Goal: Task Accomplishment & Management: Manage account settings

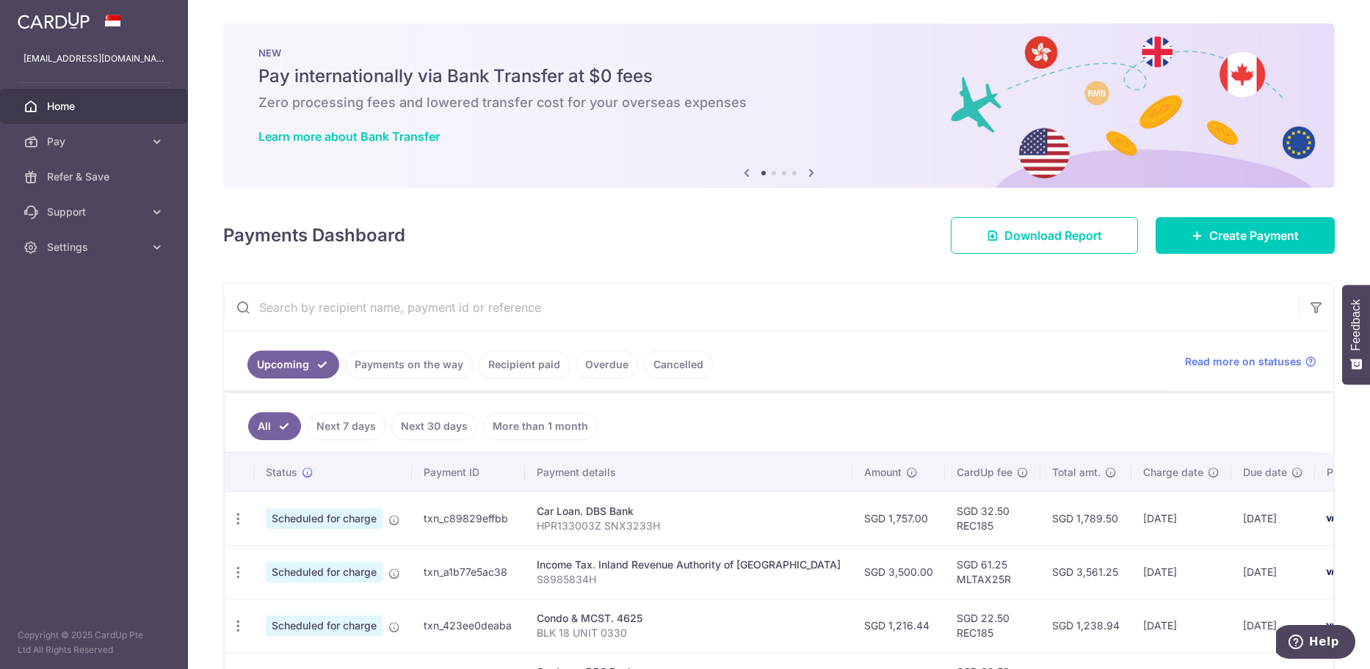
scroll to position [238, 0]
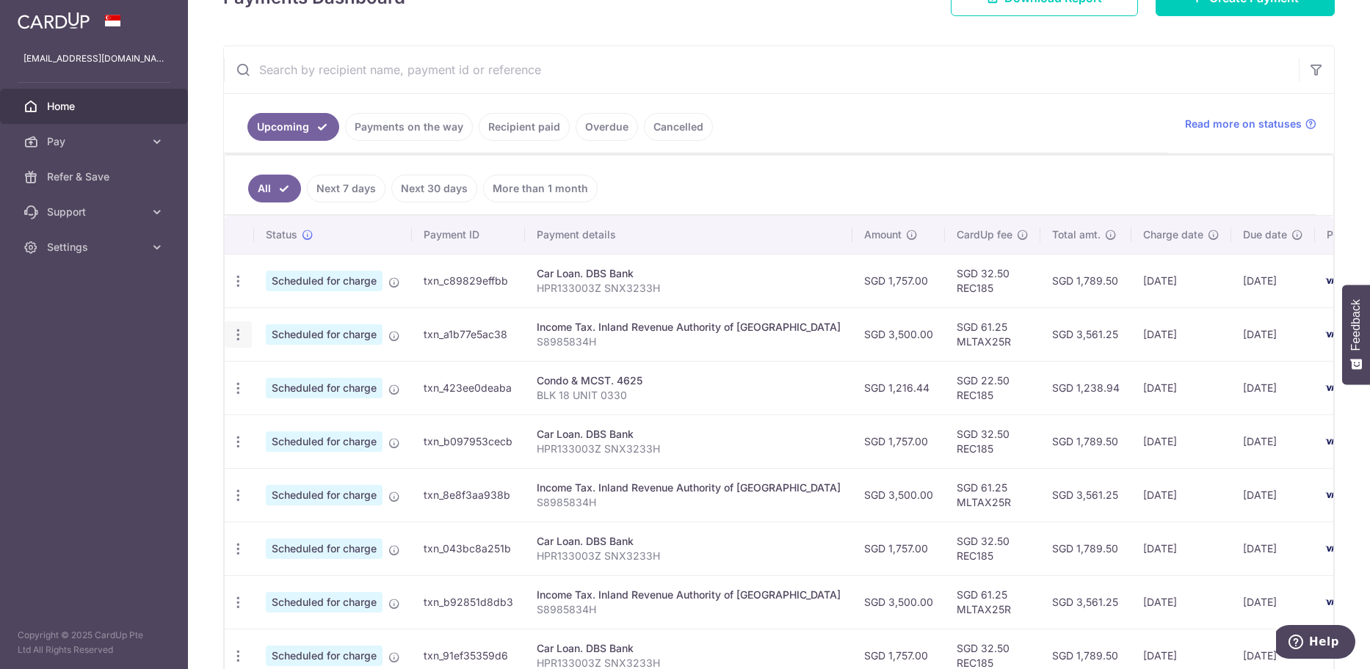
click at [238, 337] on icon "button" at bounding box center [237, 334] width 15 height 15
click at [299, 374] on span "Update payment" at bounding box center [316, 375] width 100 height 18
radio input "true"
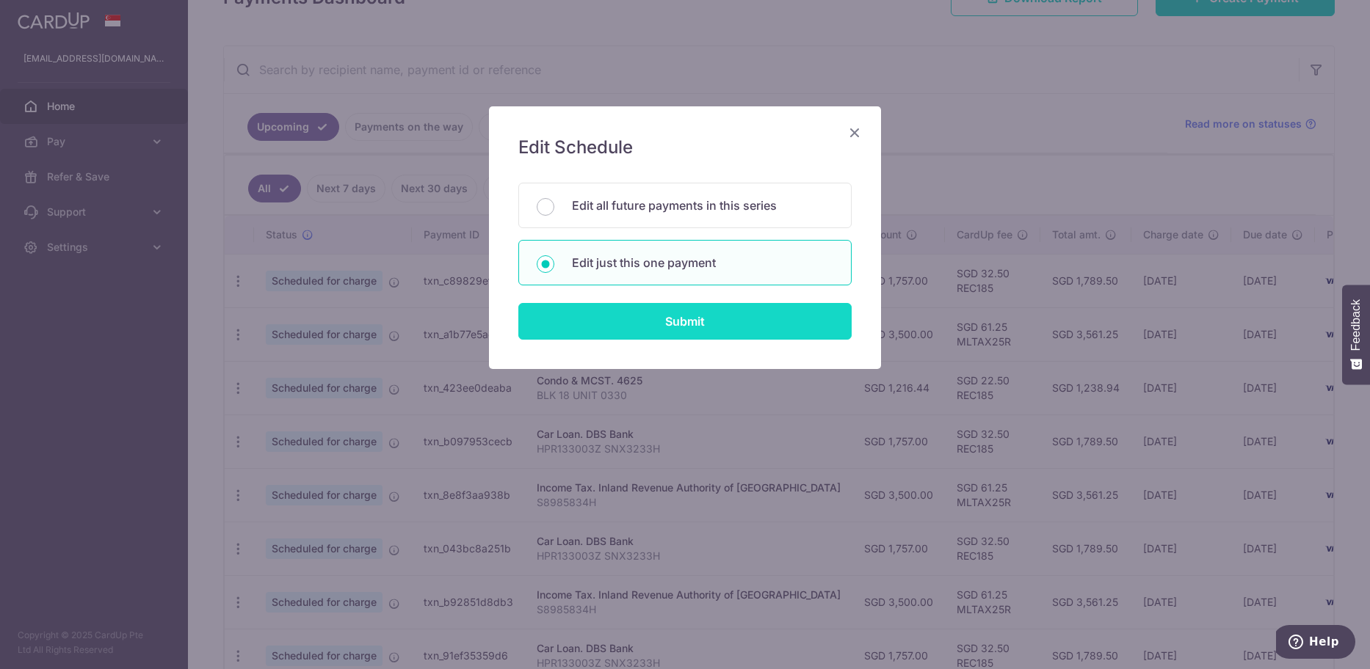
click at [661, 324] on input "Submit" at bounding box center [684, 321] width 333 height 37
radio input "true"
type input "3,500.00"
type input "[DATE]"
type input "S8985834H"
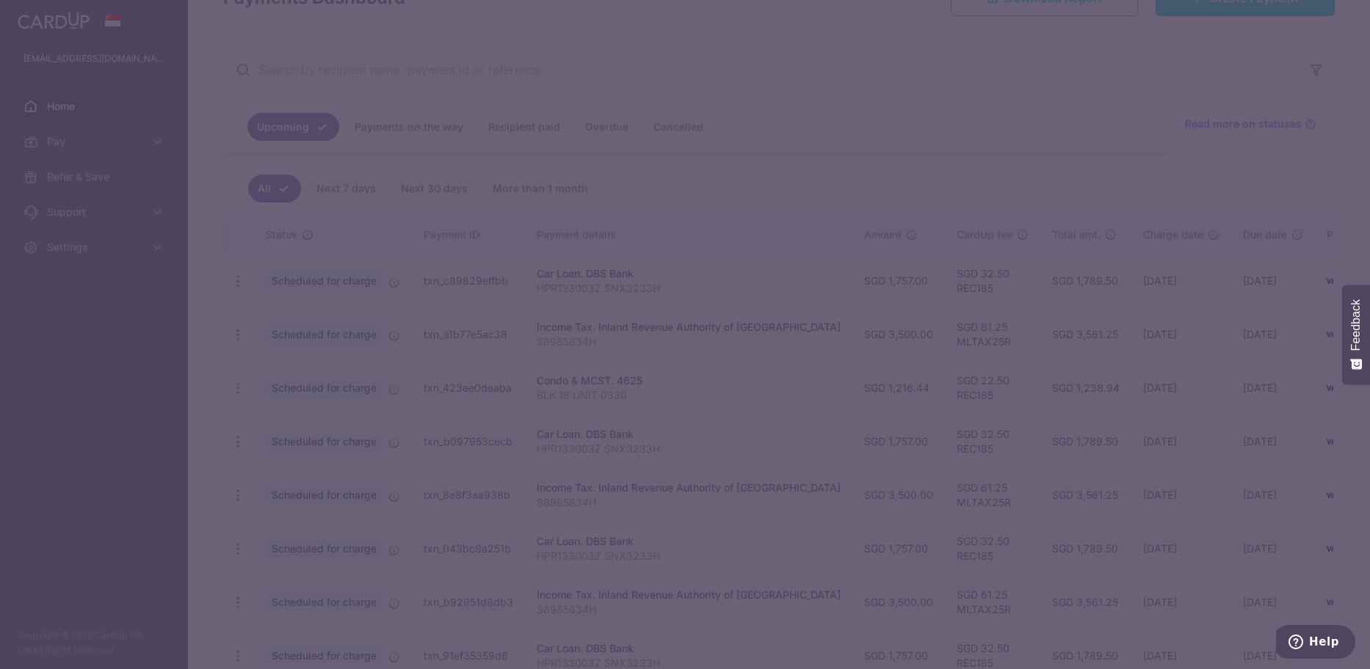
type input "MLTAX25R"
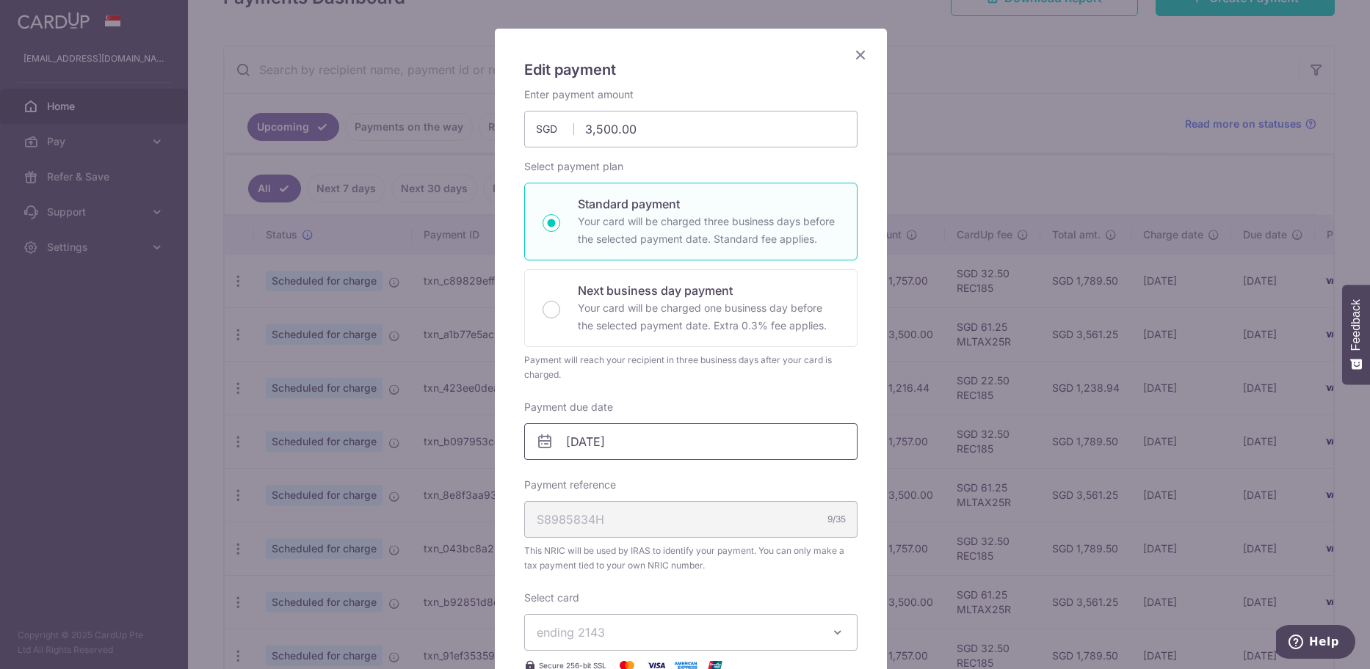
scroll to position [147, 0]
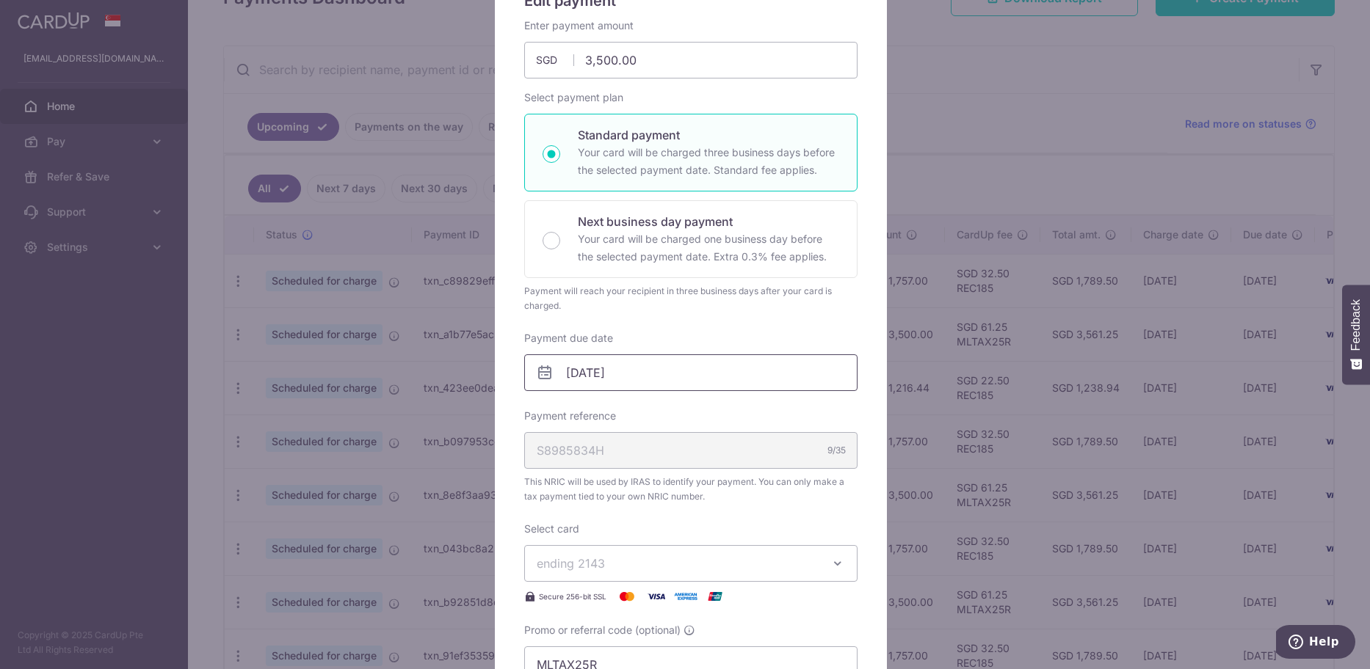
click at [592, 371] on input "[DATE]" at bounding box center [690, 373] width 333 height 37
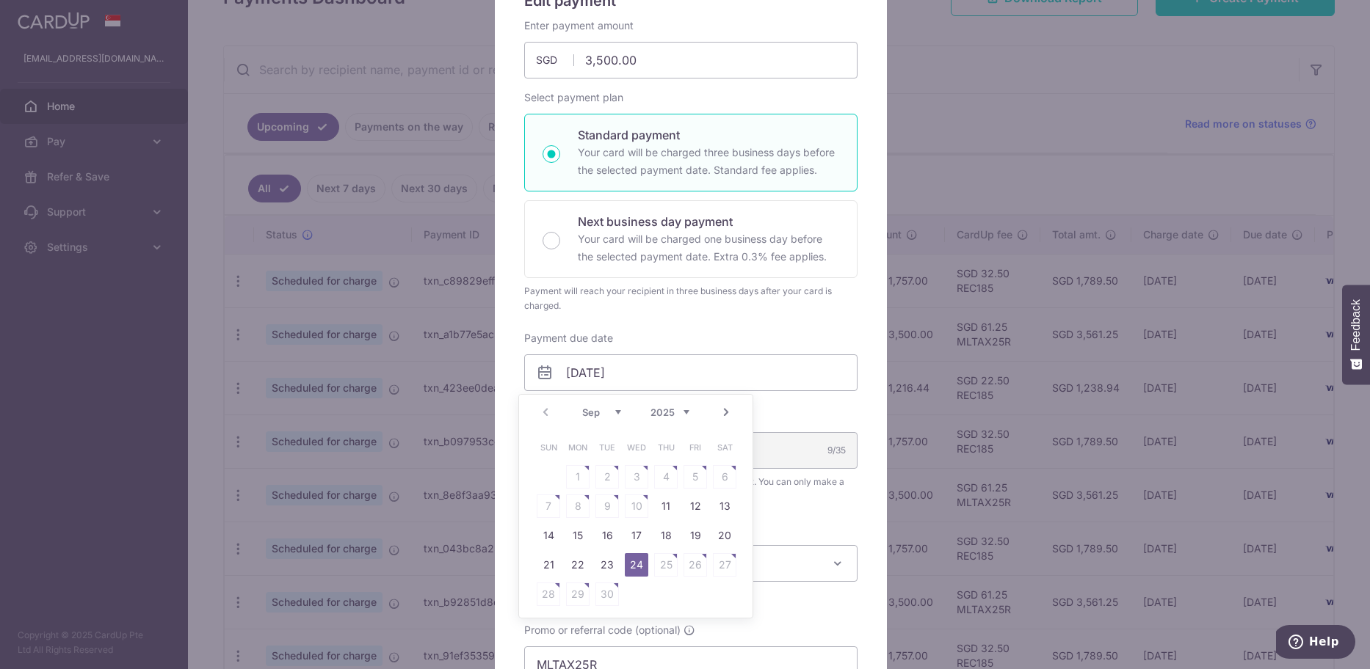
click at [726, 413] on link "Next" at bounding box center [726, 413] width 18 height 18
click at [549, 411] on link "Prev" at bounding box center [546, 413] width 18 height 18
click at [785, 416] on div "Payment reference S8985834H 9/35 This NRIC will be used by IRAS to identify you…" at bounding box center [690, 456] width 333 height 95
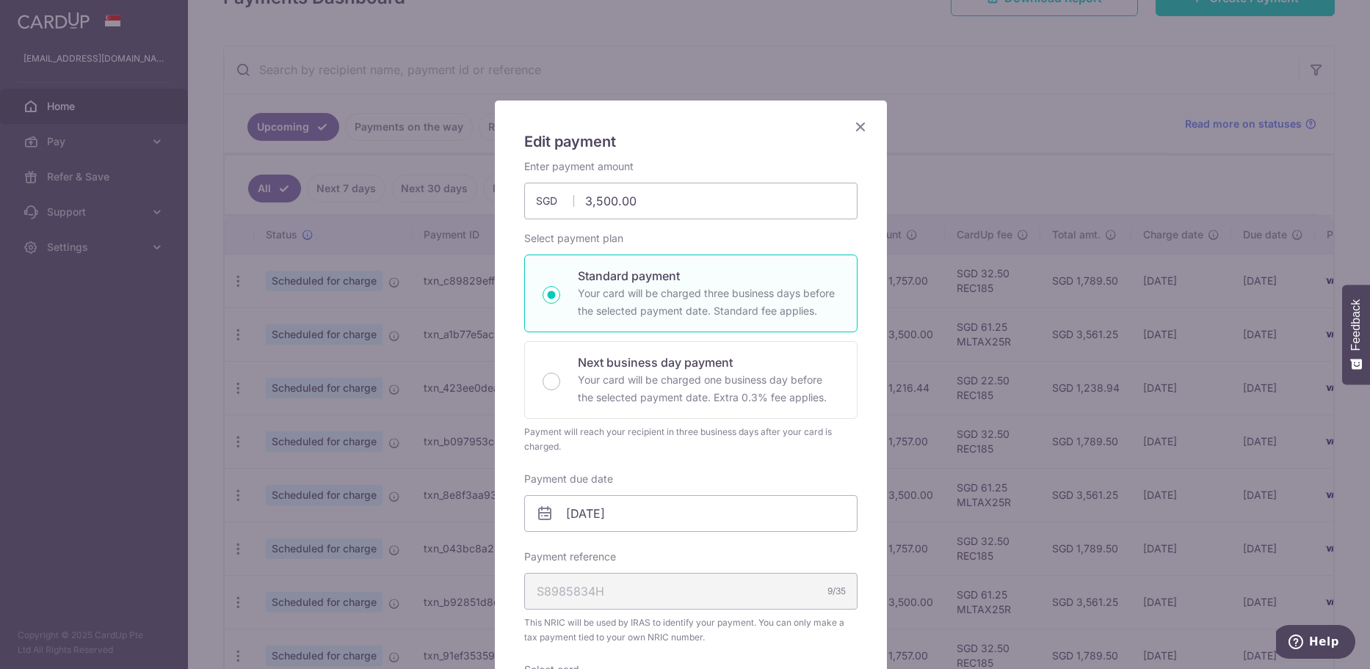
scroll to position [0, 0]
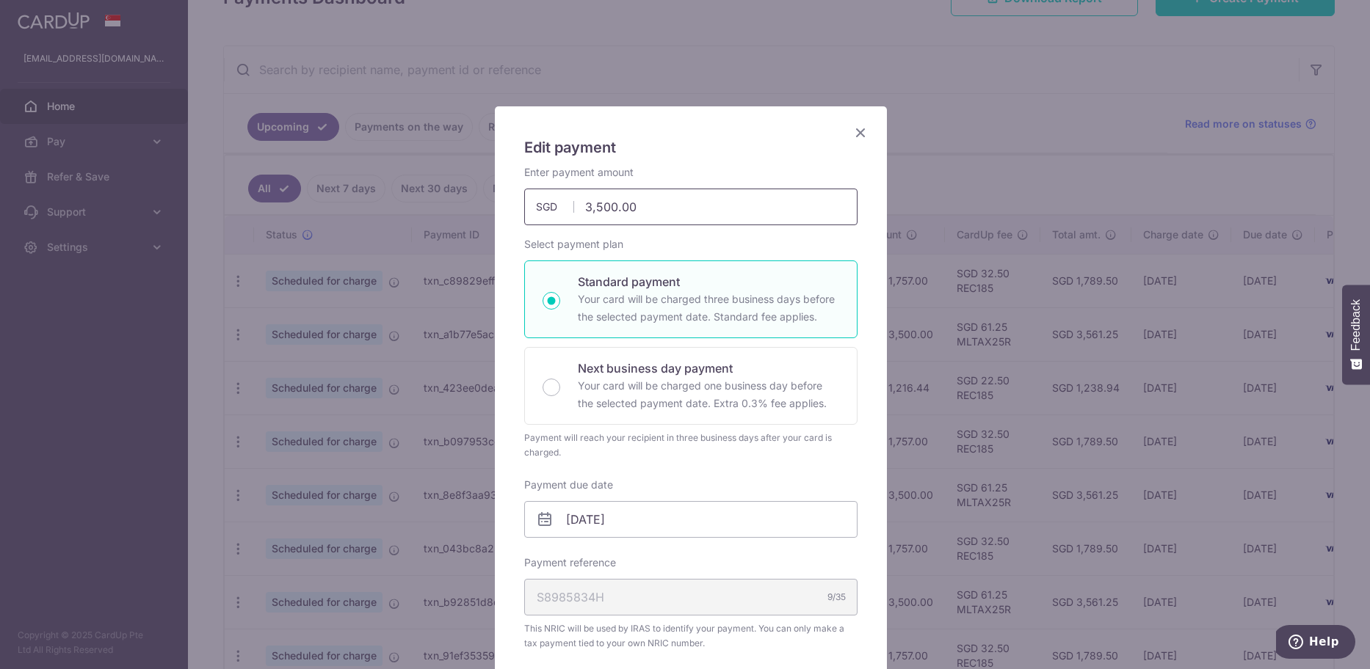
drag, startPoint x: 643, startPoint y: 210, endPoint x: 529, endPoint y: 205, distance: 113.9
click at [529, 205] on input "3,500.00" at bounding box center [690, 207] width 333 height 37
drag, startPoint x: 661, startPoint y: 208, endPoint x: 536, endPoint y: 200, distance: 125.8
click at [536, 200] on div "3,500.00 3500.00 SGD" at bounding box center [690, 207] width 333 height 37
drag, startPoint x: 709, startPoint y: 208, endPoint x: 435, endPoint y: 206, distance: 273.8
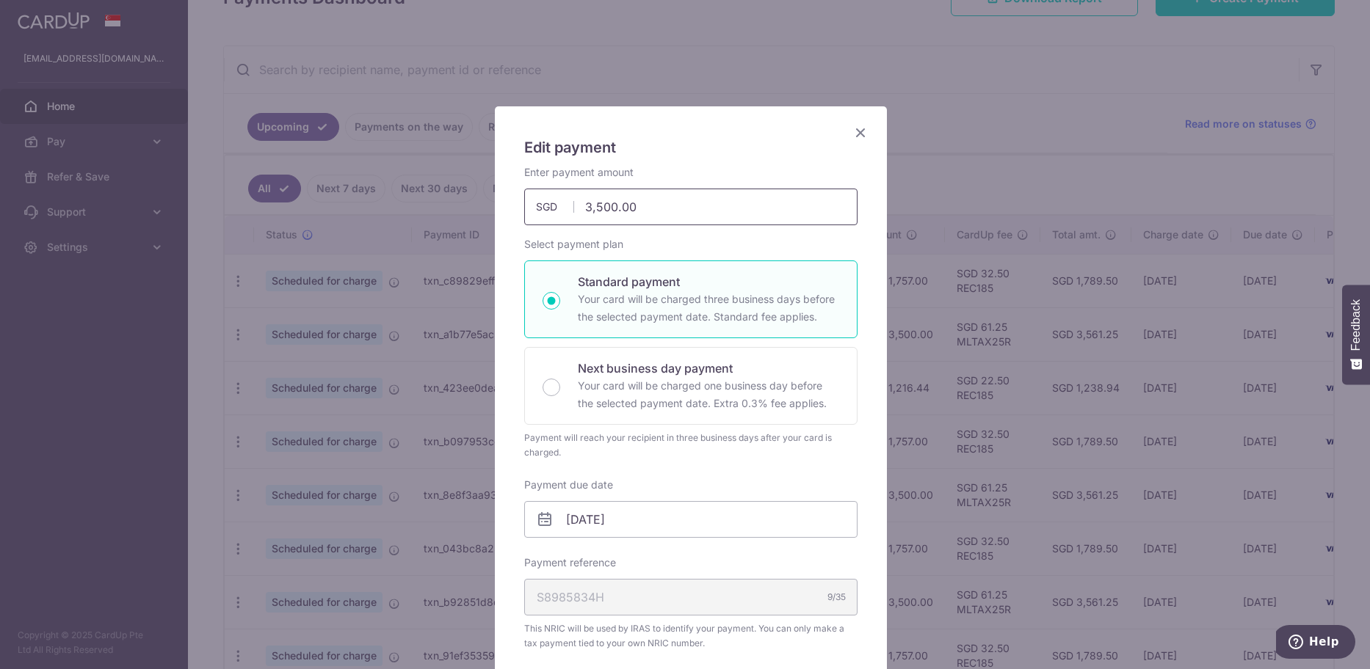
click at [435, 206] on div "Edit payment By clicking apply, you will make changes to all payments to Inland…" at bounding box center [685, 334] width 1370 height 669
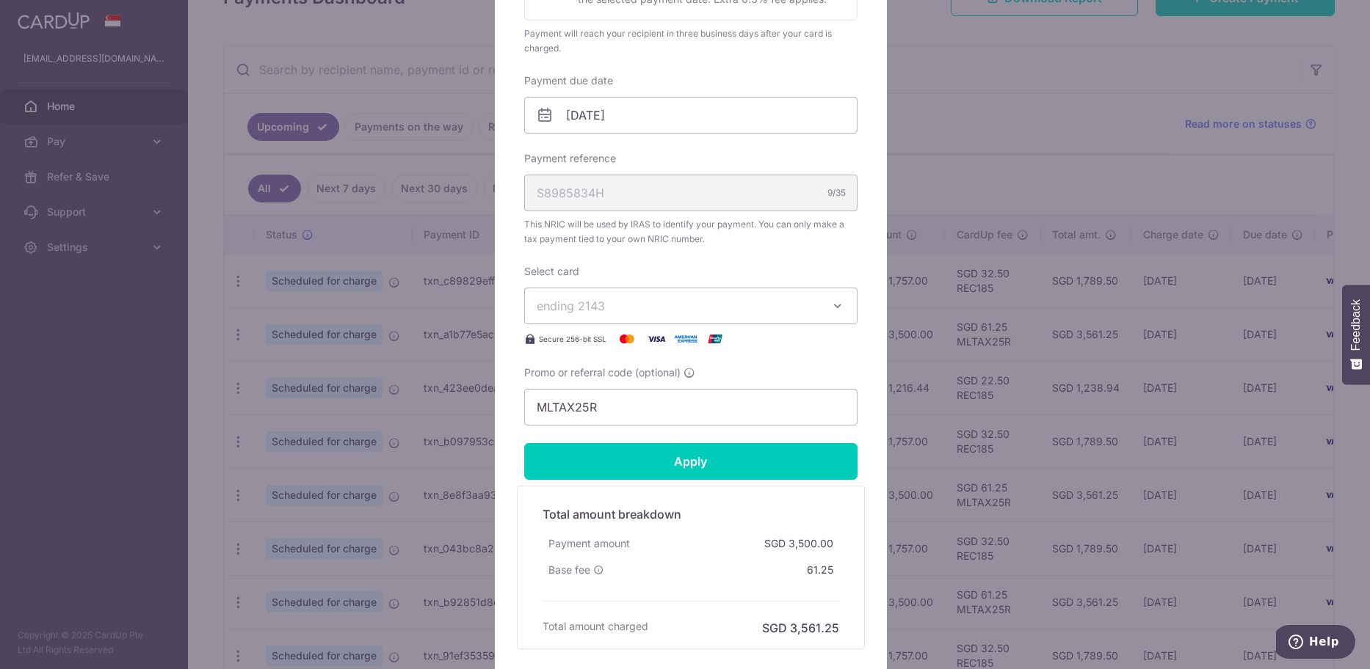
scroll to position [440, 0]
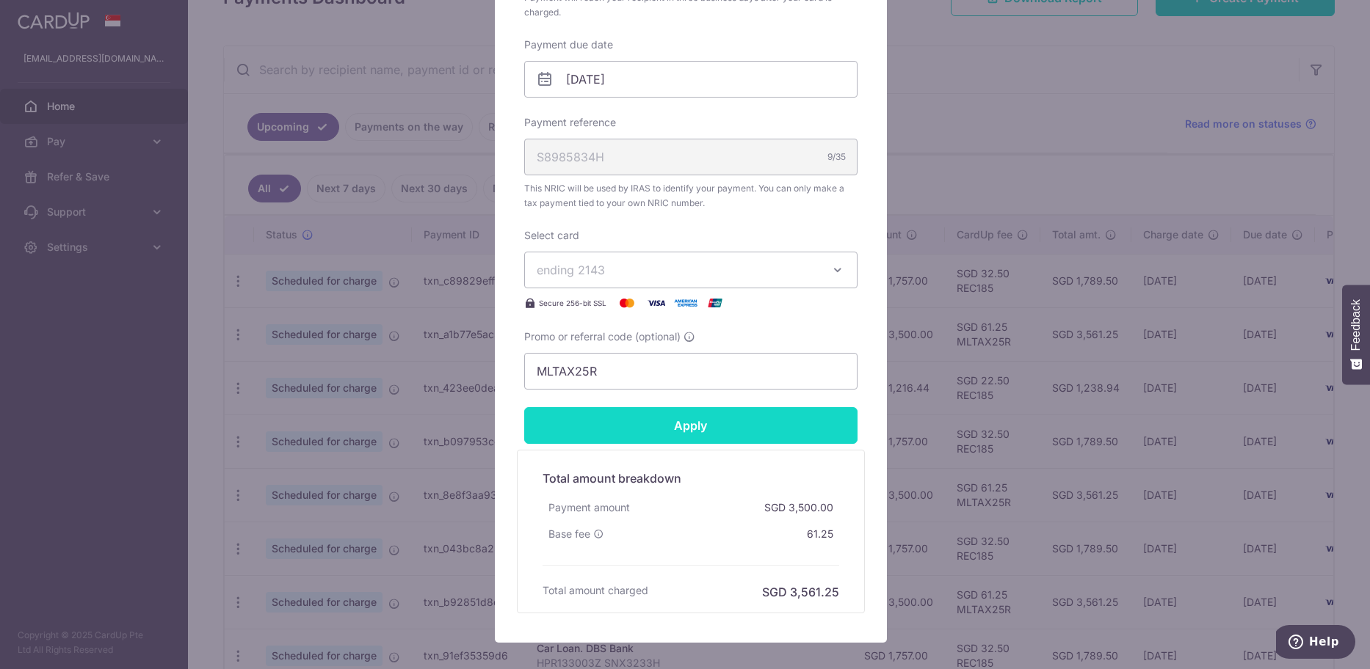
type input "5,027.00"
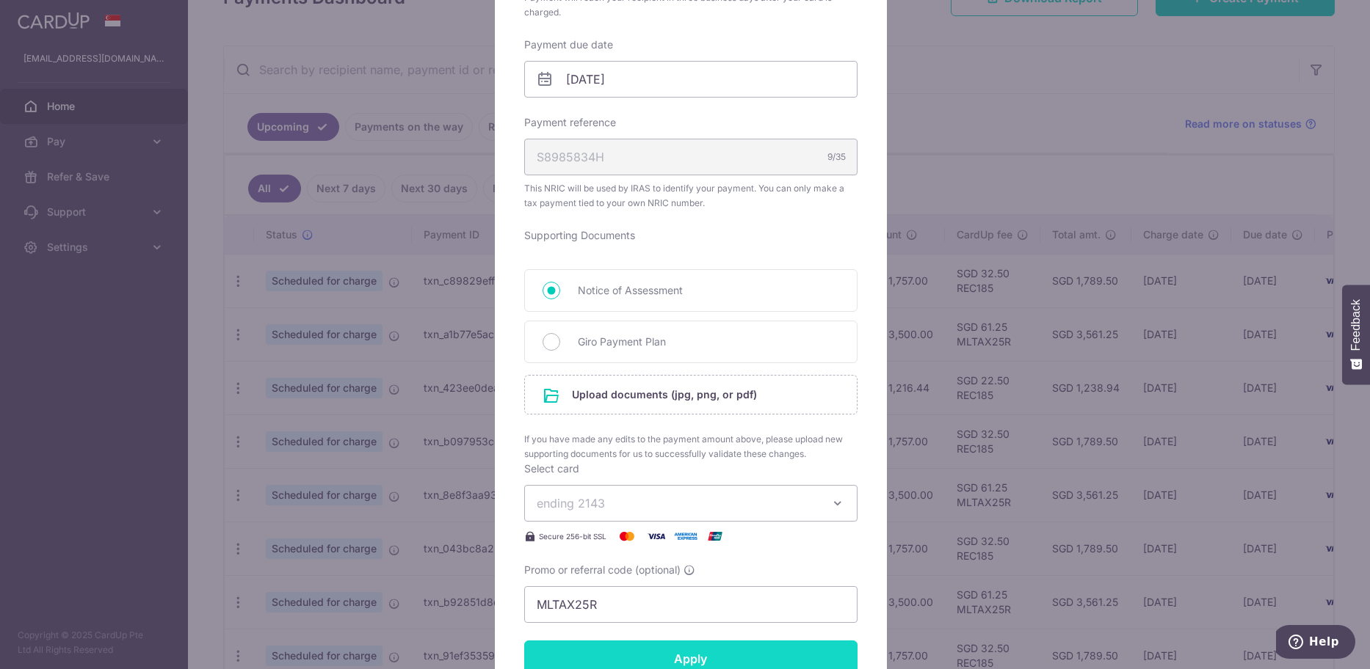
click at [668, 429] on form "By clicking apply, you will make changes to all payments to Inland Revenue Auth…" at bounding box center [690, 286] width 333 height 1122
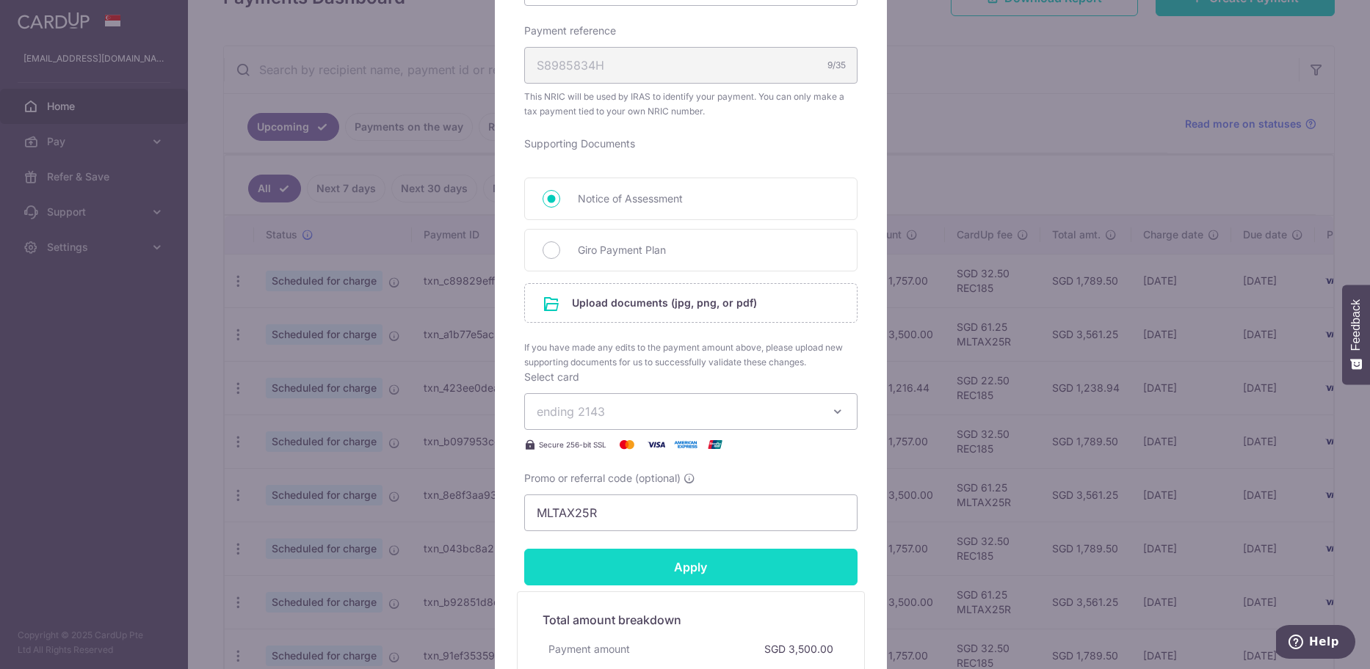
scroll to position [661, 0]
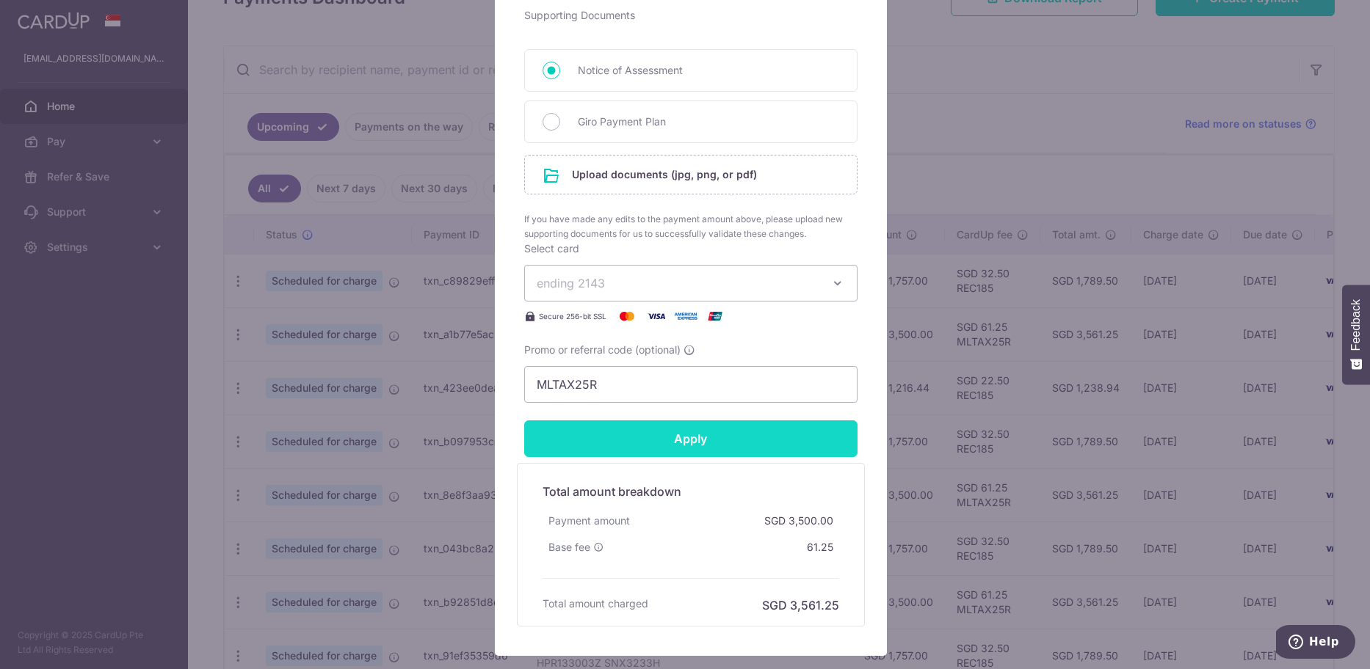
click at [675, 437] on input "Apply" at bounding box center [690, 439] width 333 height 37
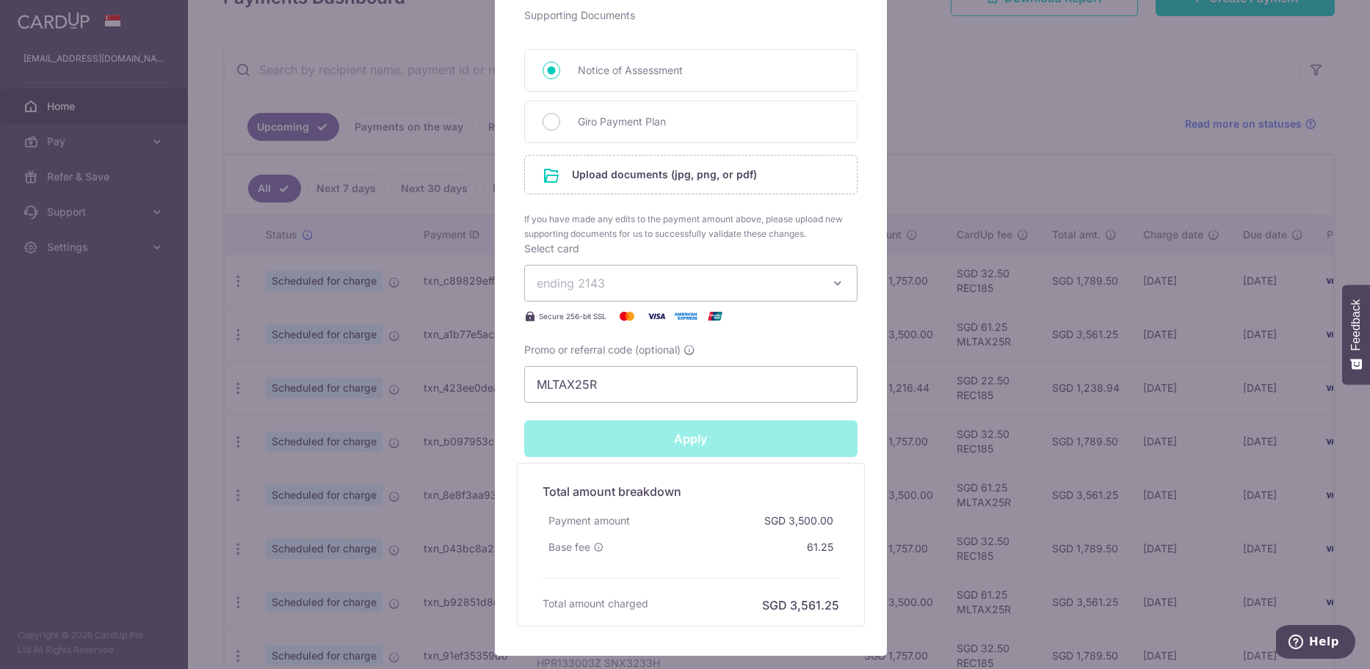
type input "Successfully Applied"
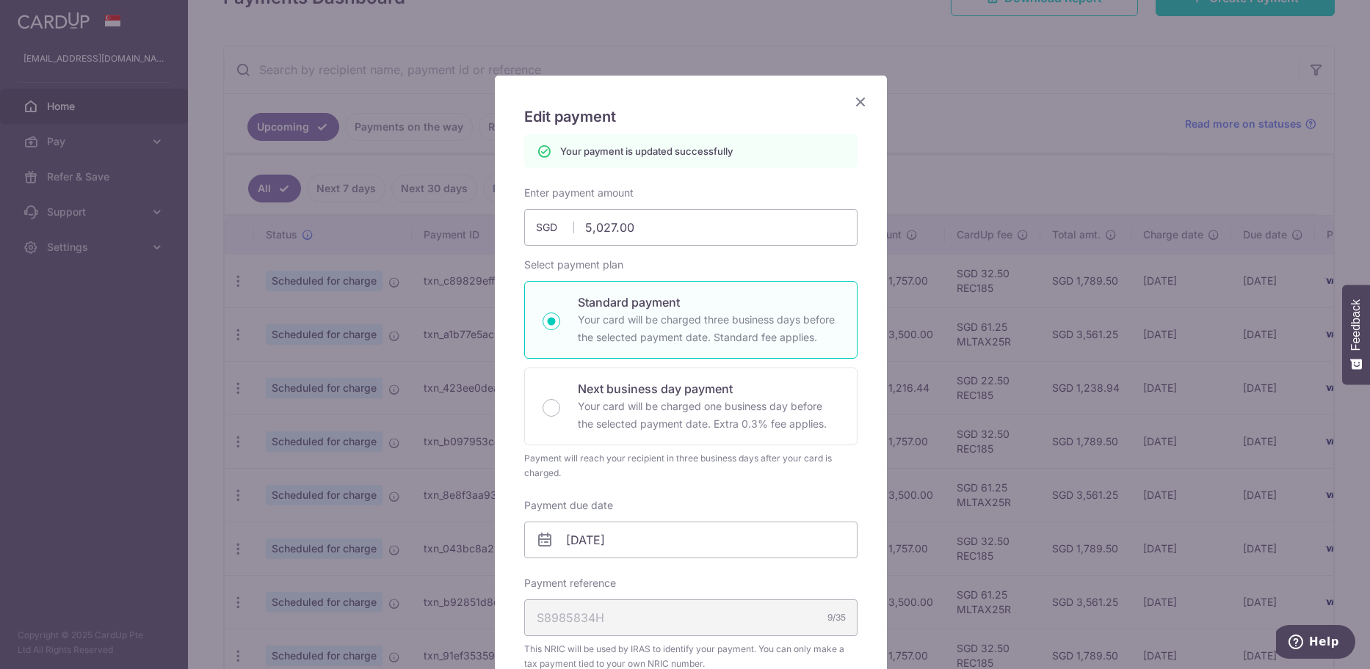
scroll to position [0, 0]
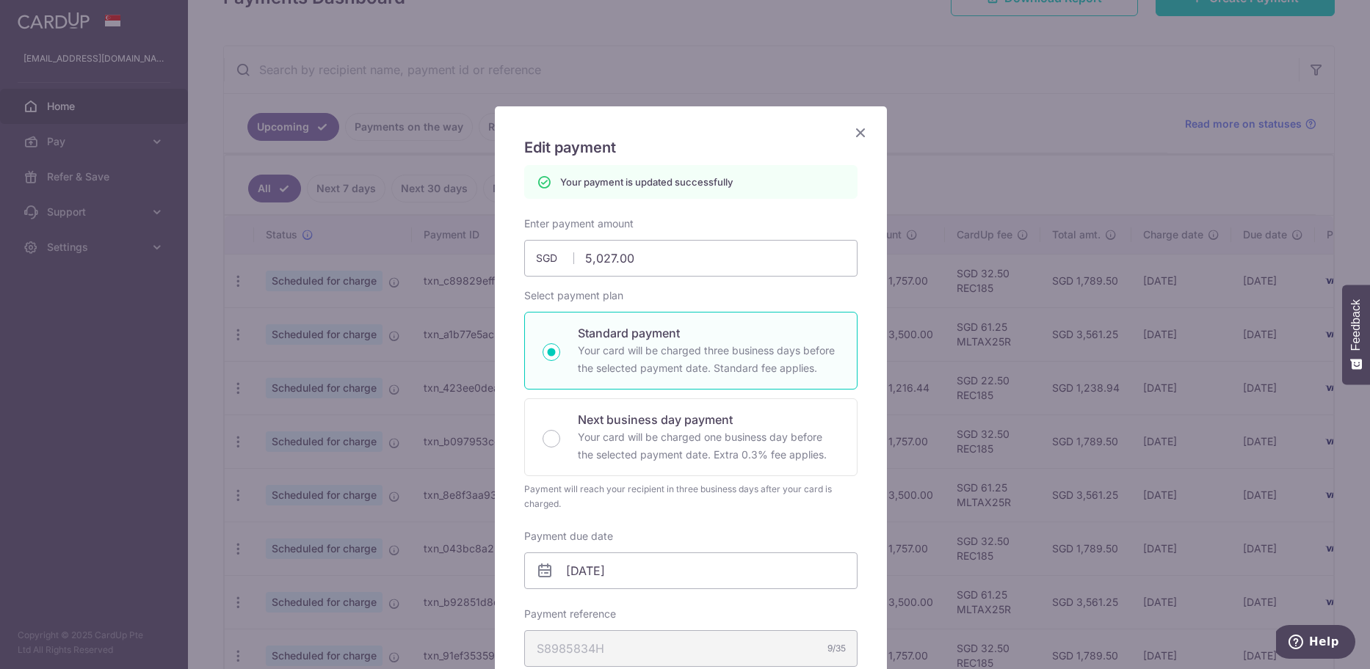
click at [854, 127] on icon "Close" at bounding box center [861, 132] width 18 height 18
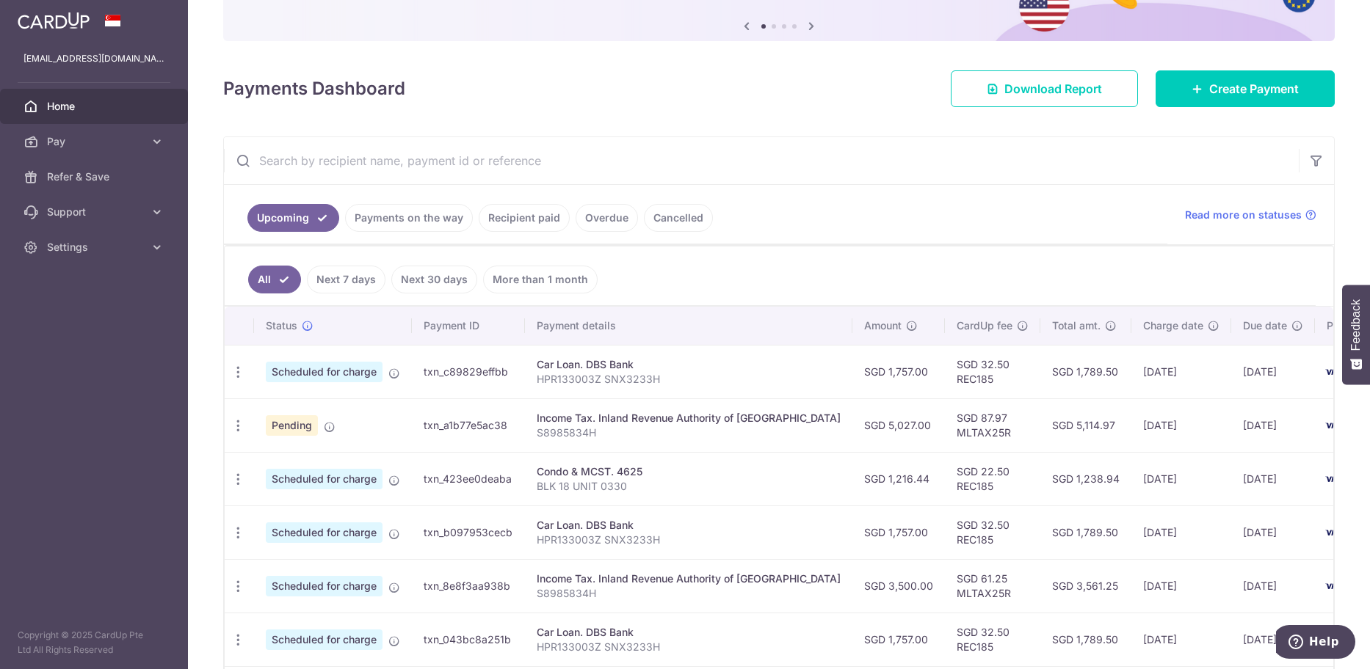
scroll to position [220, 0]
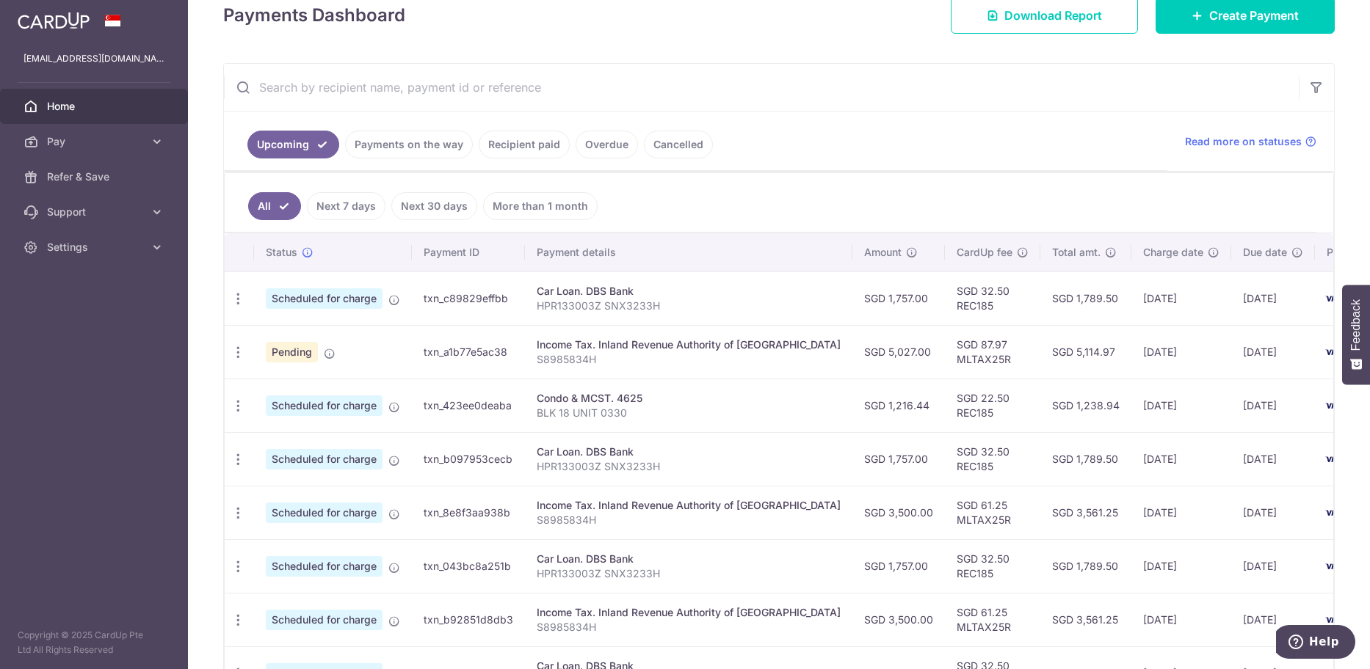
drag, startPoint x: 545, startPoint y: 401, endPoint x: 647, endPoint y: 402, distance: 101.3
click at [647, 402] on div "Condo & MCST. 4625" at bounding box center [689, 398] width 304 height 15
click at [311, 144] on link "Upcoming" at bounding box center [293, 145] width 92 height 28
click at [529, 148] on link "Recipient paid" at bounding box center [524, 145] width 91 height 28
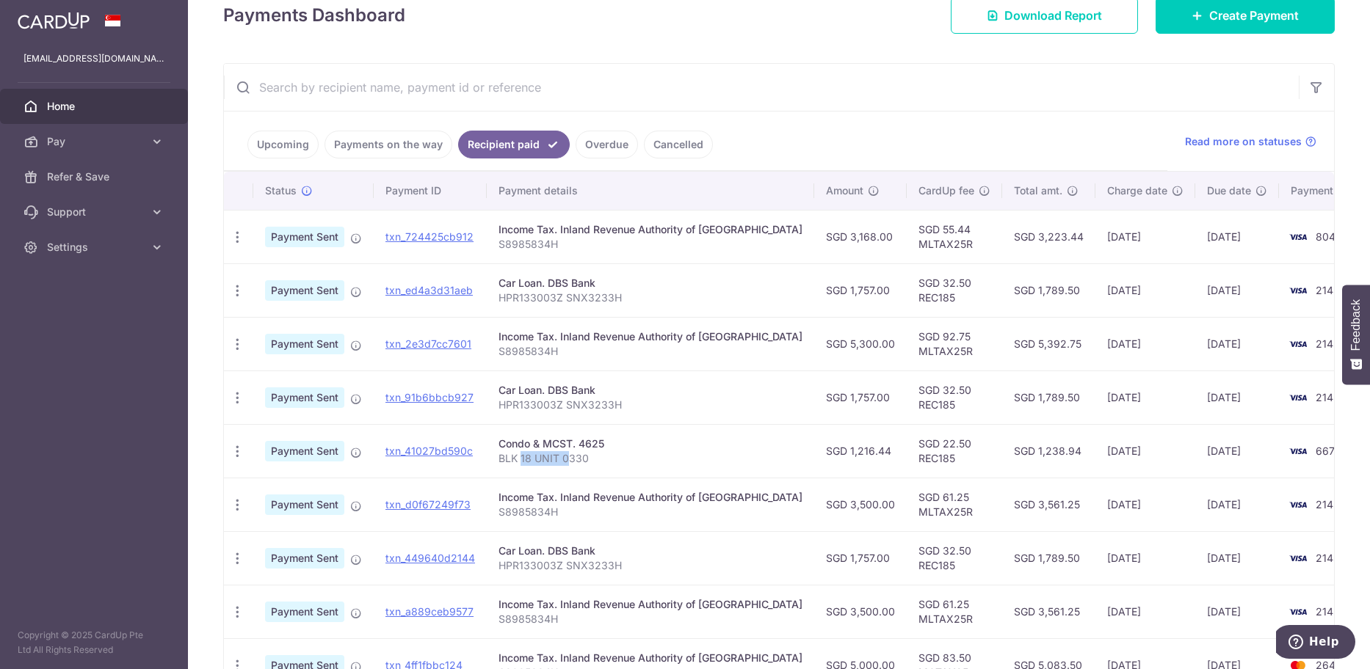
drag, startPoint x: 520, startPoint y: 456, endPoint x: 567, endPoint y: 454, distance: 47.7
click at [567, 454] on p "BLK 18 UNIT 0330" at bounding box center [650, 458] width 304 height 15
click at [567, 465] on td "Condo & MCST. 4625 BLK 18 UNIT 0330" at bounding box center [650, 451] width 327 height 54
click at [524, 455] on p "BLK 18 UNIT 0330" at bounding box center [650, 458] width 304 height 15
drag, startPoint x: 507, startPoint y: 454, endPoint x: 589, endPoint y: 452, distance: 81.5
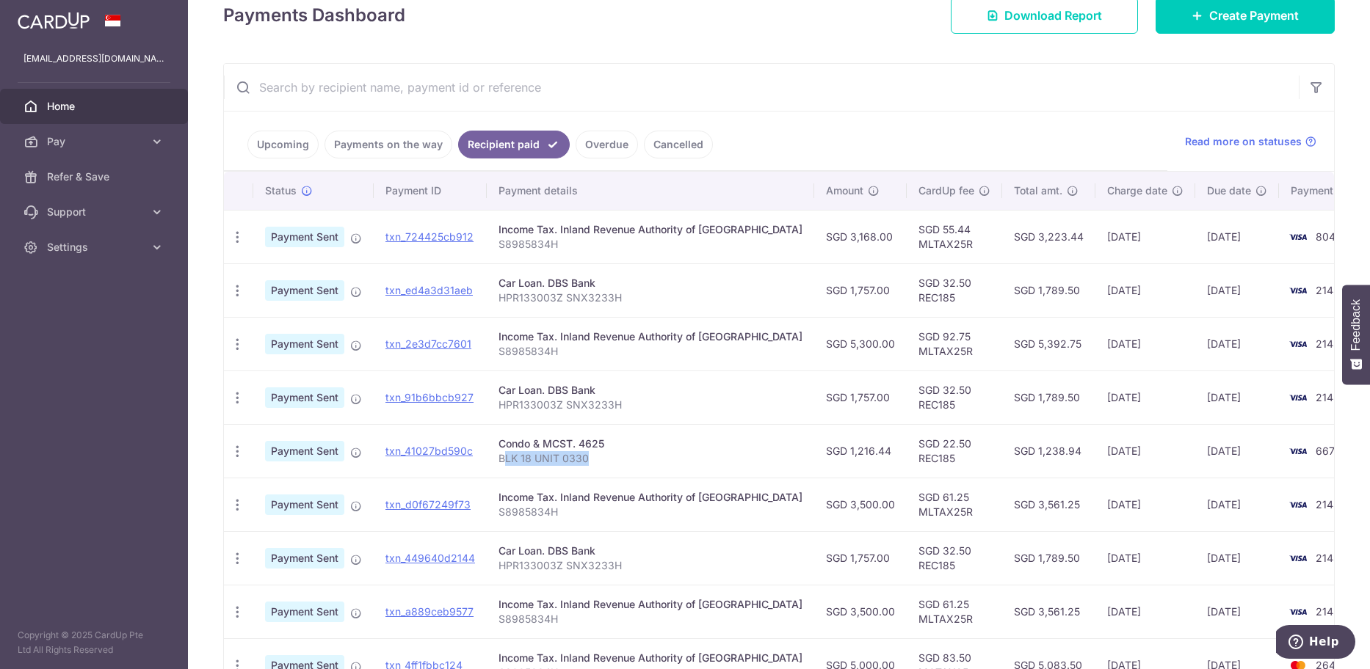
click at [589, 452] on p "BLK 18 UNIT 0330" at bounding box center [650, 458] width 304 height 15
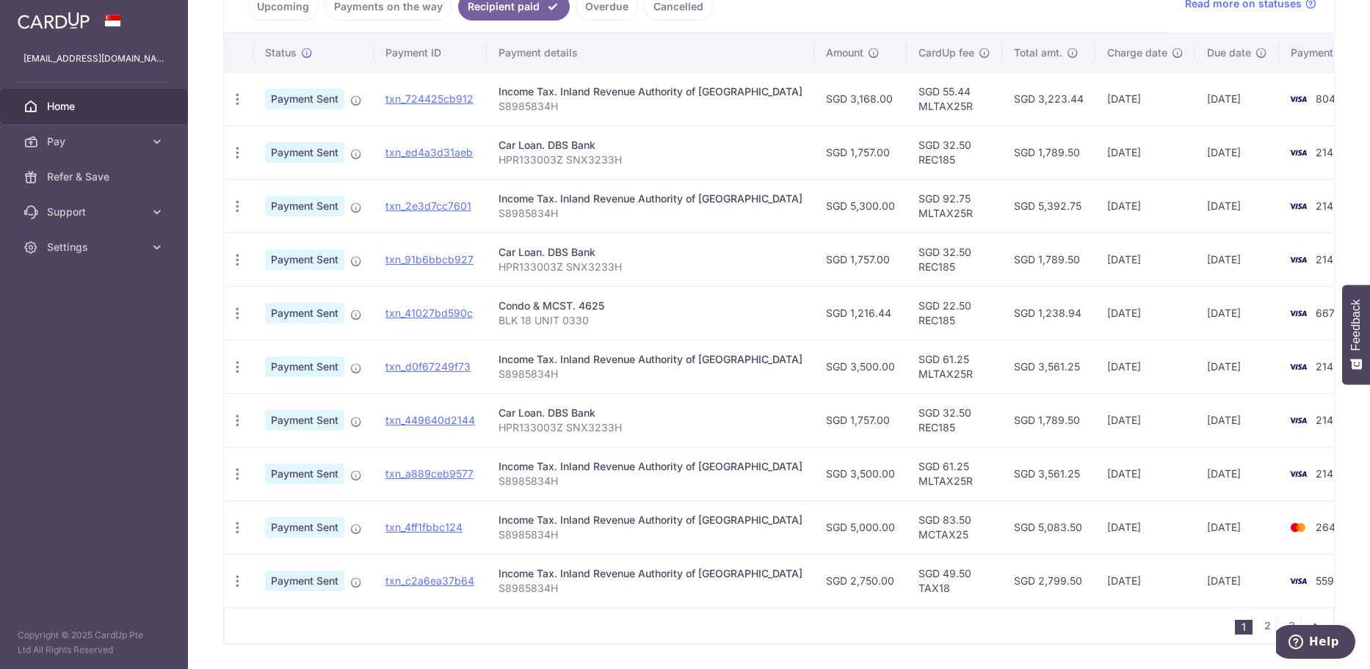
scroll to position [367, 0]
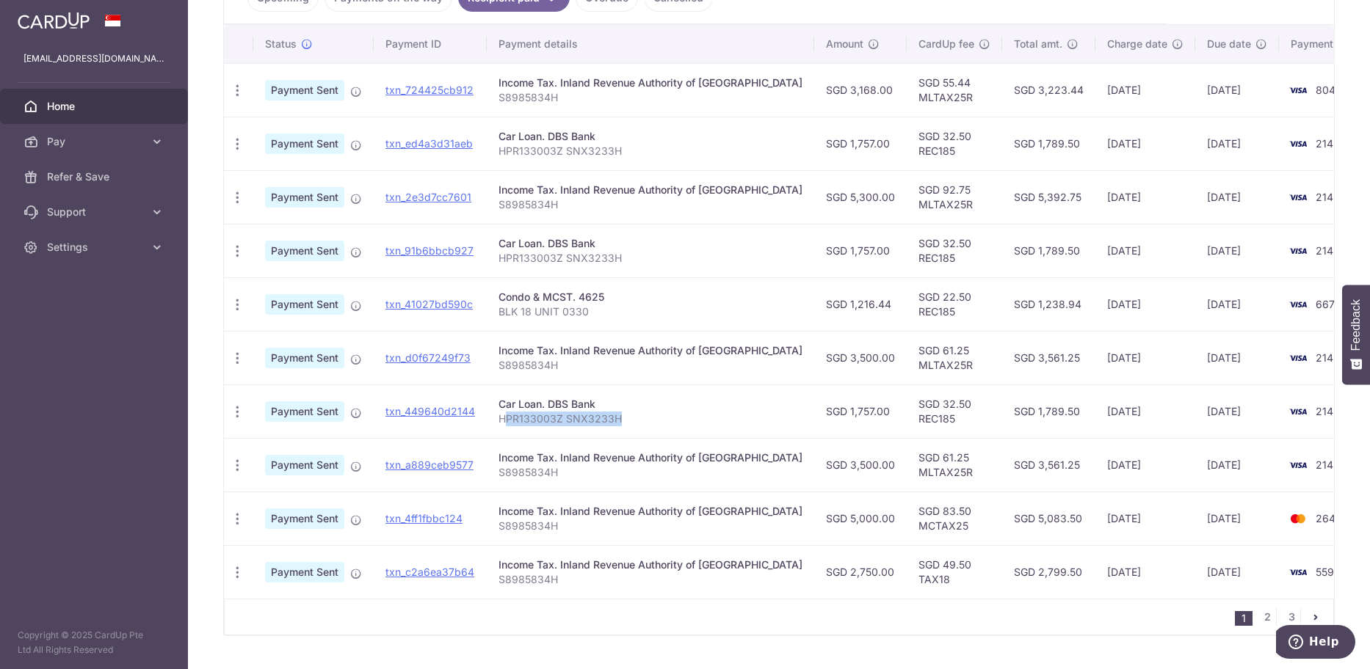
drag, startPoint x: 505, startPoint y: 416, endPoint x: 643, endPoint y: 414, distance: 138.0
click at [643, 414] on p "HPR133003Z SNX3233H" at bounding box center [650, 419] width 304 height 15
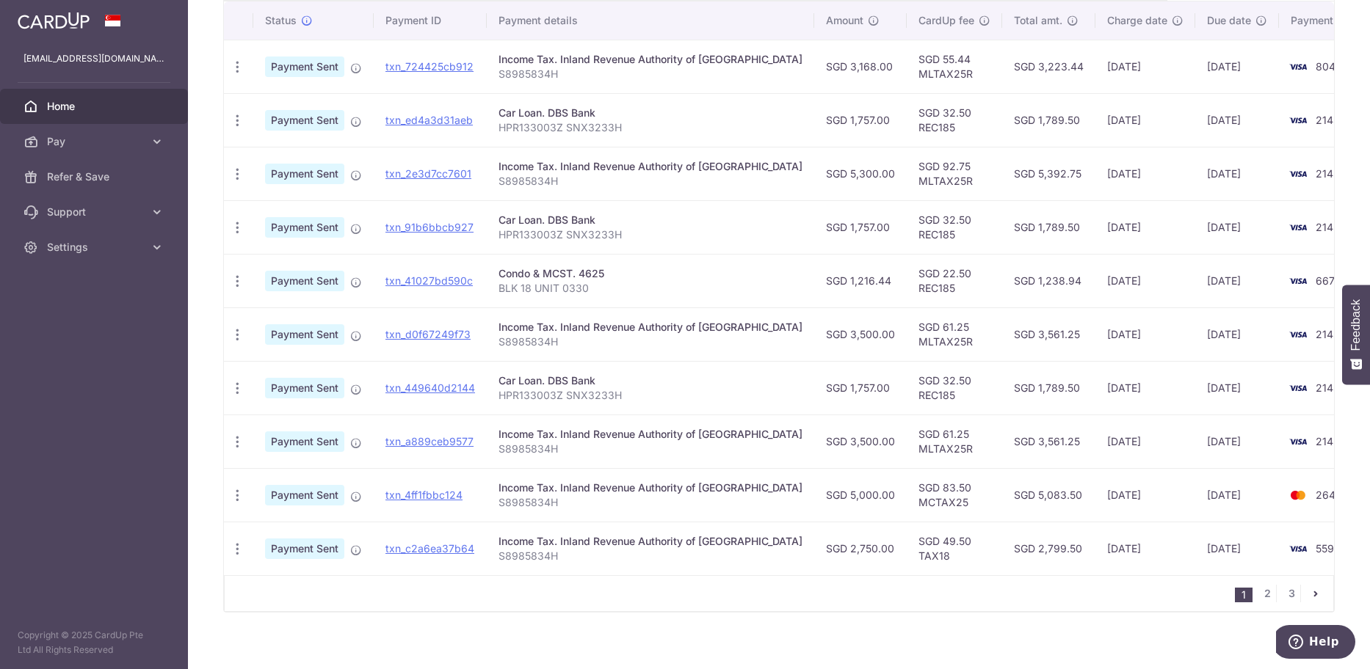
scroll to position [403, 0]
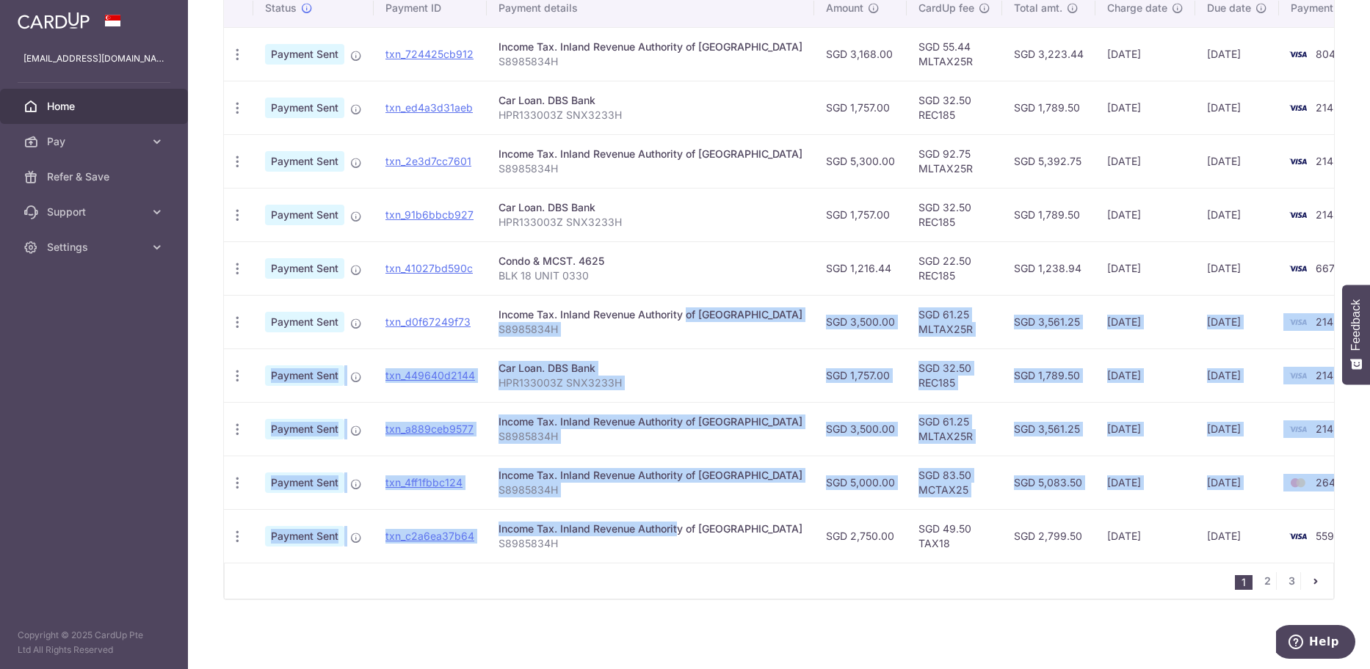
drag, startPoint x: 642, startPoint y: 300, endPoint x: 635, endPoint y: 511, distance: 210.8
click at [635, 511] on tbody "PDF Receipt Payment Sent txn_724425cb912 Income Tax. Inland Revenue Authority o…" at bounding box center [807, 295] width 1166 height 536
click at [635, 511] on td "Income Tax. Inland Revenue Authority of [GEOGRAPHIC_DATA] S8985834H" at bounding box center [650, 536] width 327 height 54
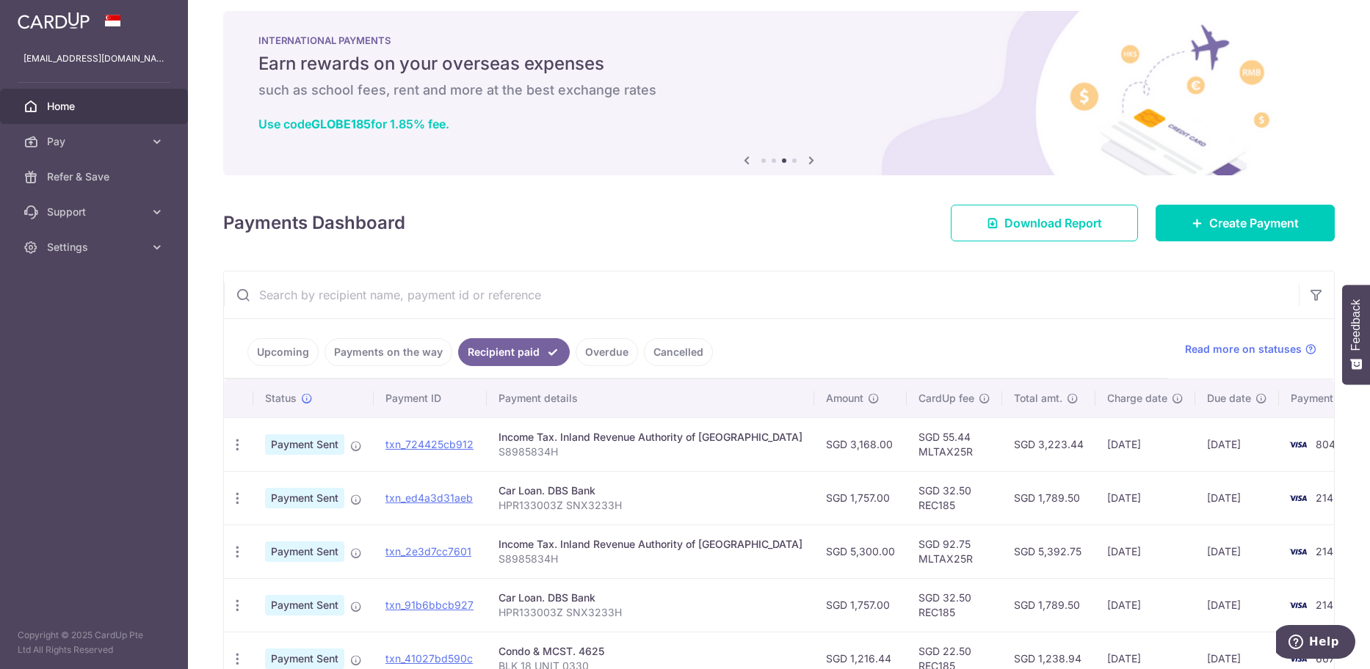
scroll to position [0, 0]
